Goal: Find specific page/section: Find specific page/section

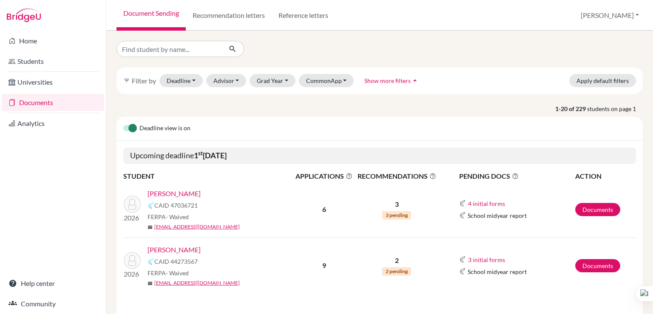
scroll to position [71, 0]
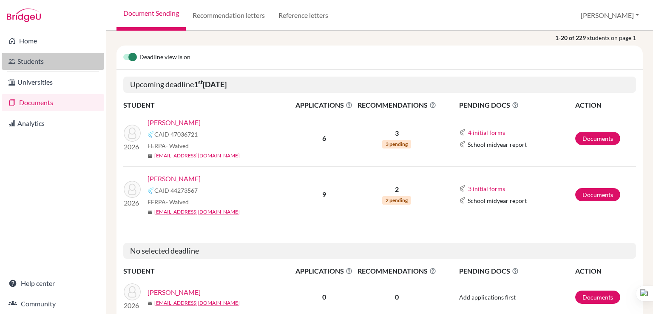
click at [17, 64] on link "Students" at bounding box center [53, 61] width 102 height 17
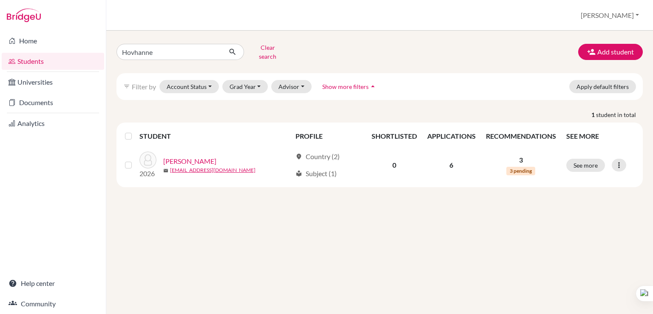
type input "Hovhannes"
click button "submit" at bounding box center [232, 52] width 23 height 16
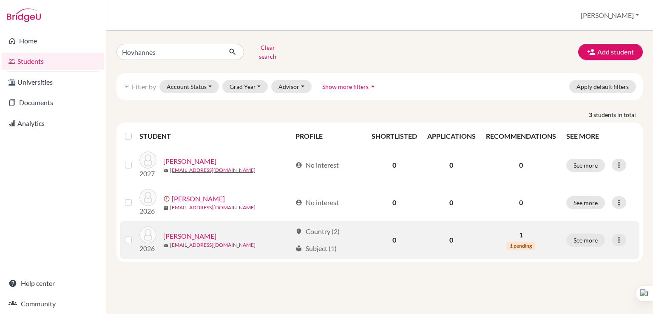
click at [192, 241] on link "hovhannes_soghoyan@aybschool.am" at bounding box center [212, 245] width 85 height 8
click at [210, 231] on link "Soghoyan, Hovhannes" at bounding box center [189, 236] width 53 height 10
